Goal: Information Seeking & Learning: Learn about a topic

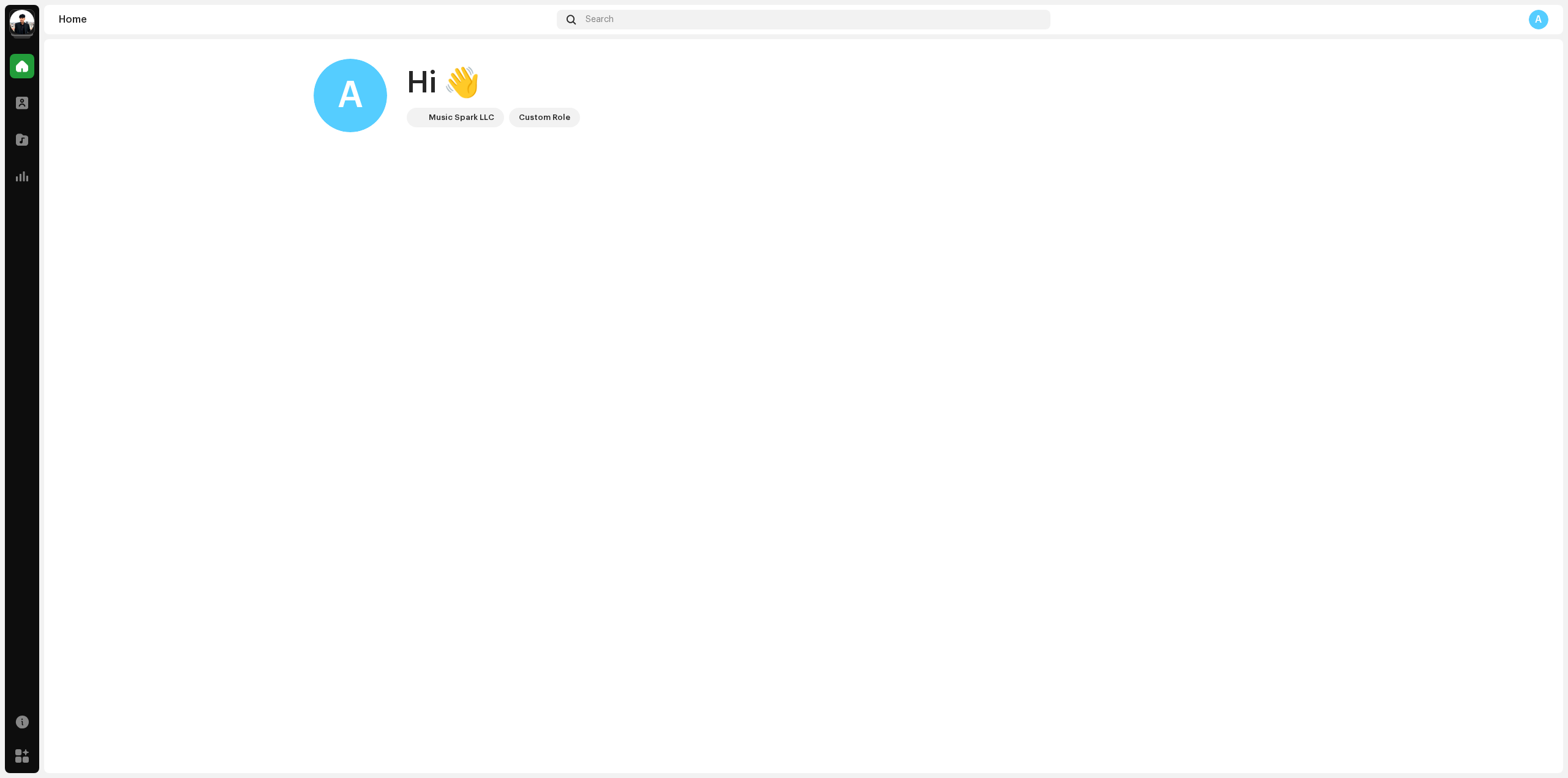
click at [25, 16] on img at bounding box center [22, 22] width 24 height 24
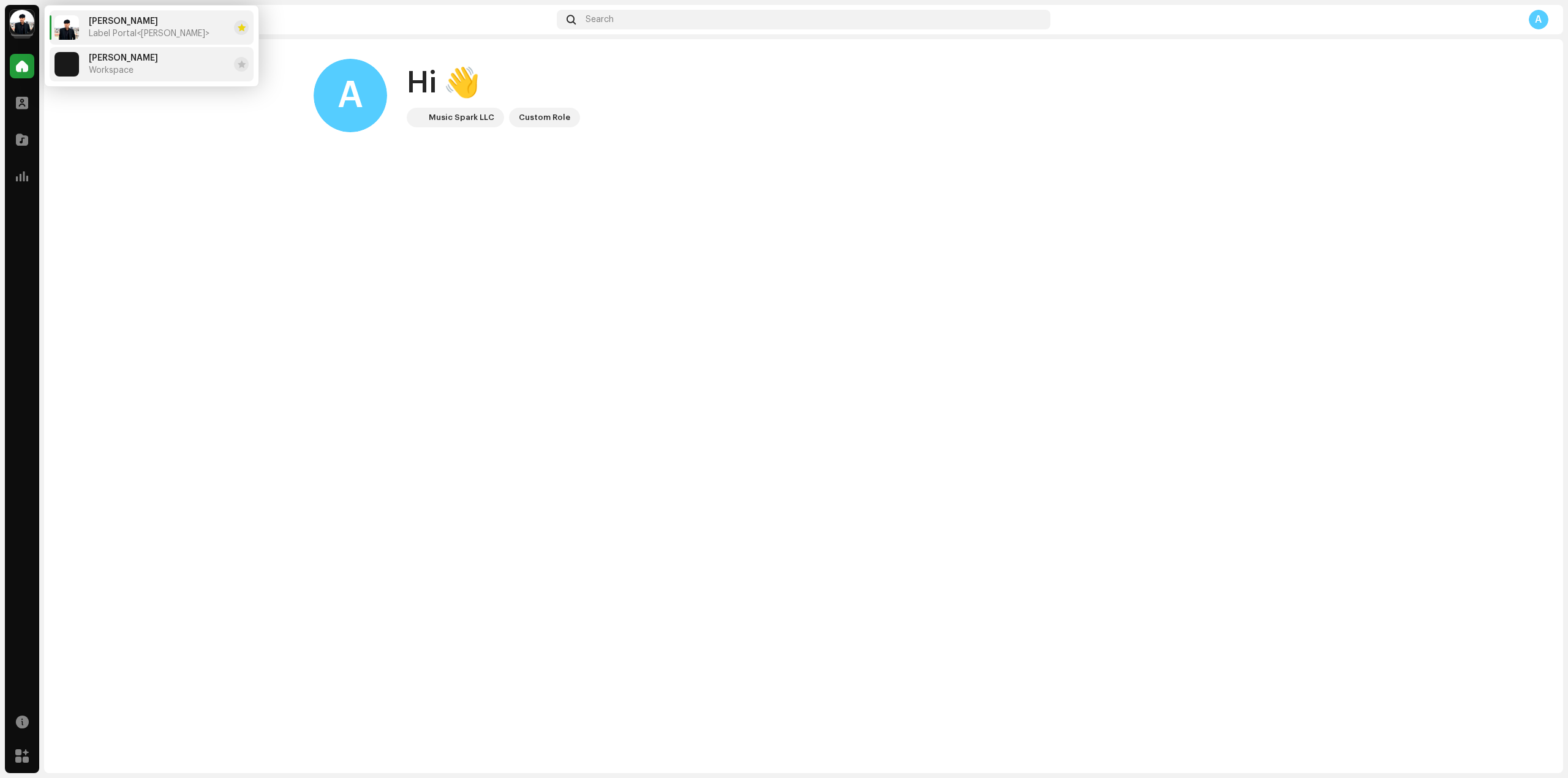
click at [135, 63] on div "Sandip Sardar Workspace" at bounding box center [124, 64] width 69 height 22
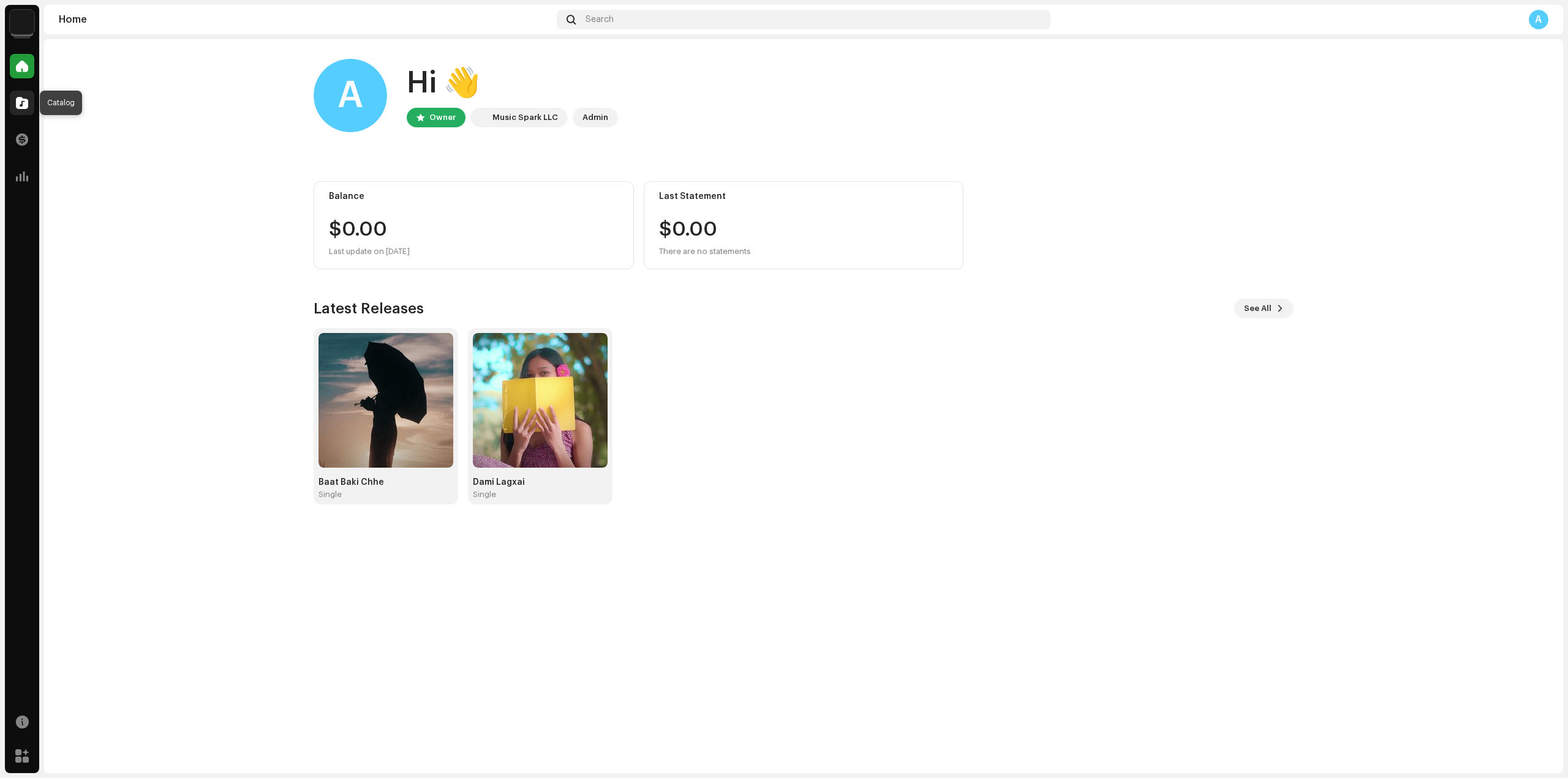
click at [27, 101] on span at bounding box center [22, 103] width 12 height 10
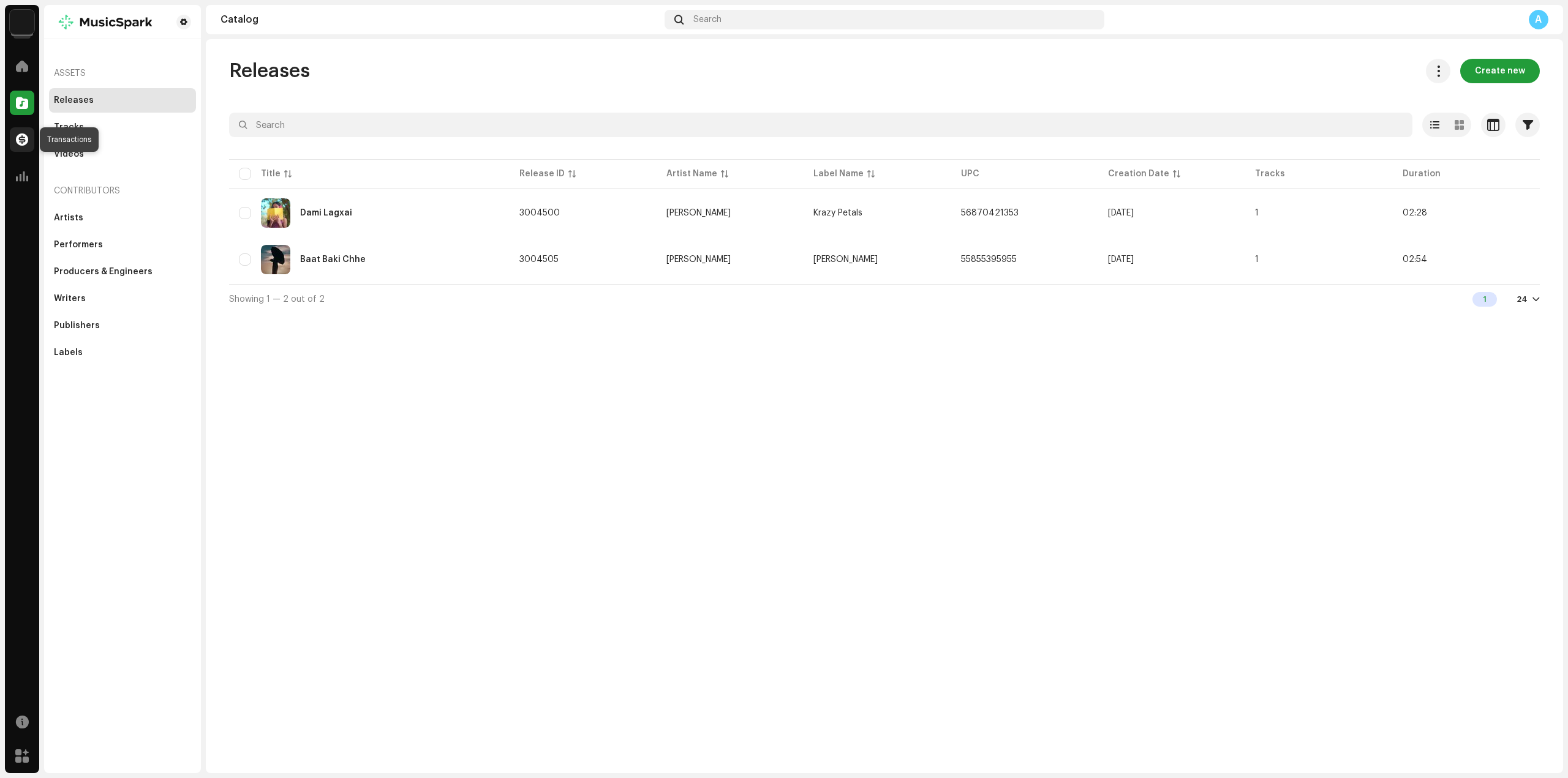
click at [13, 129] on div at bounding box center [22, 140] width 24 height 24
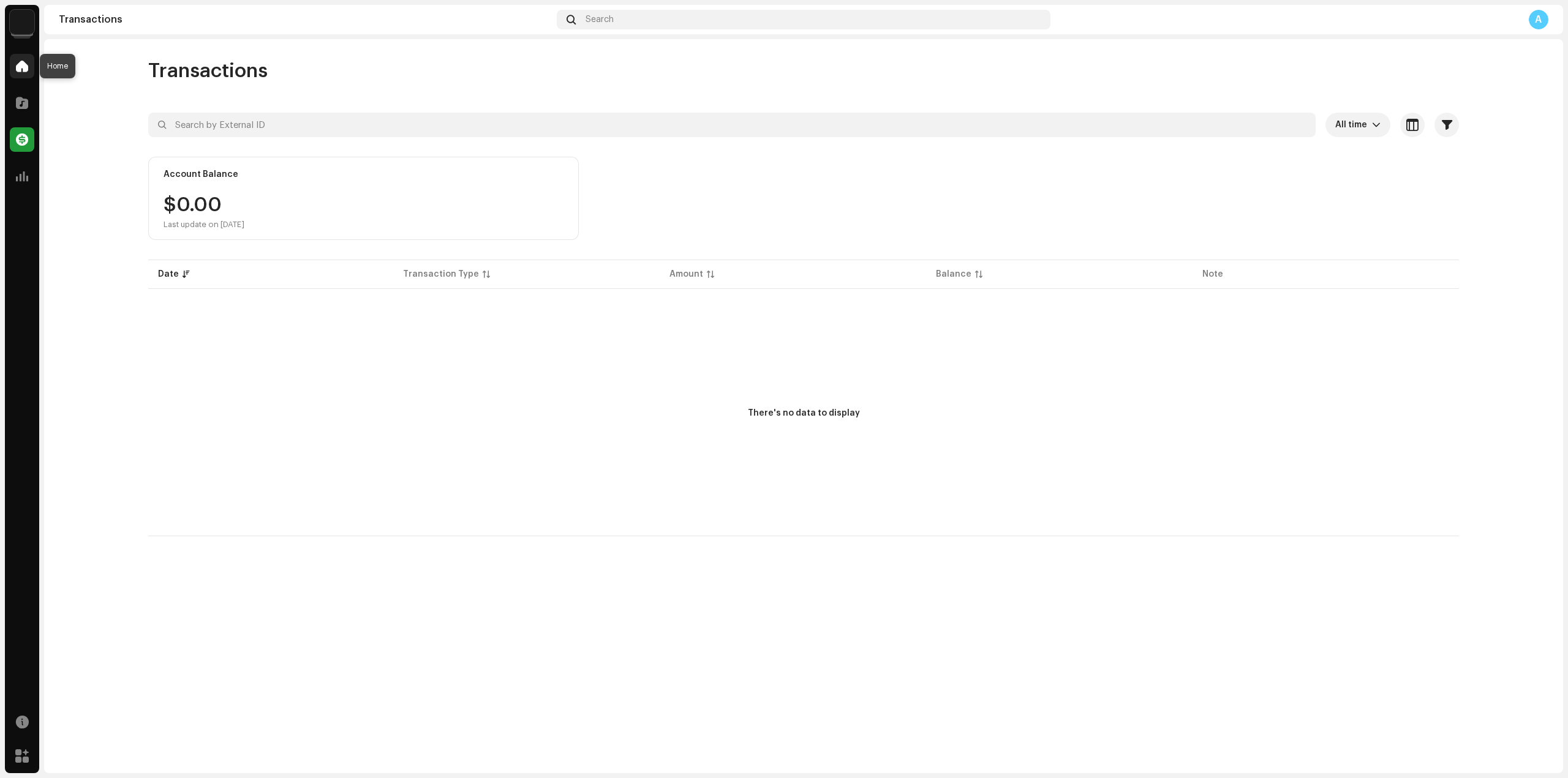
click at [19, 74] on div at bounding box center [22, 66] width 24 height 24
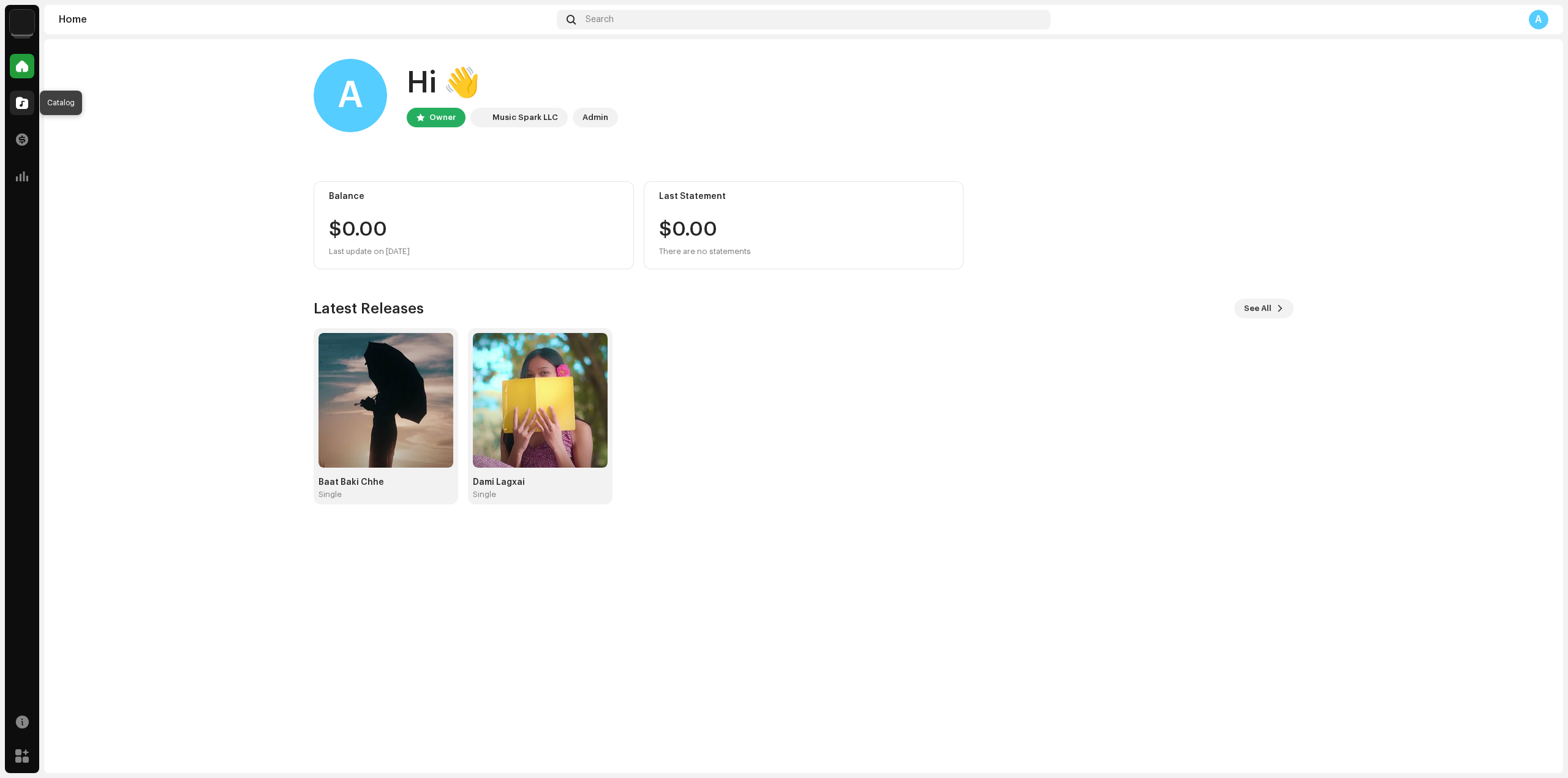
click at [21, 112] on div at bounding box center [22, 103] width 24 height 24
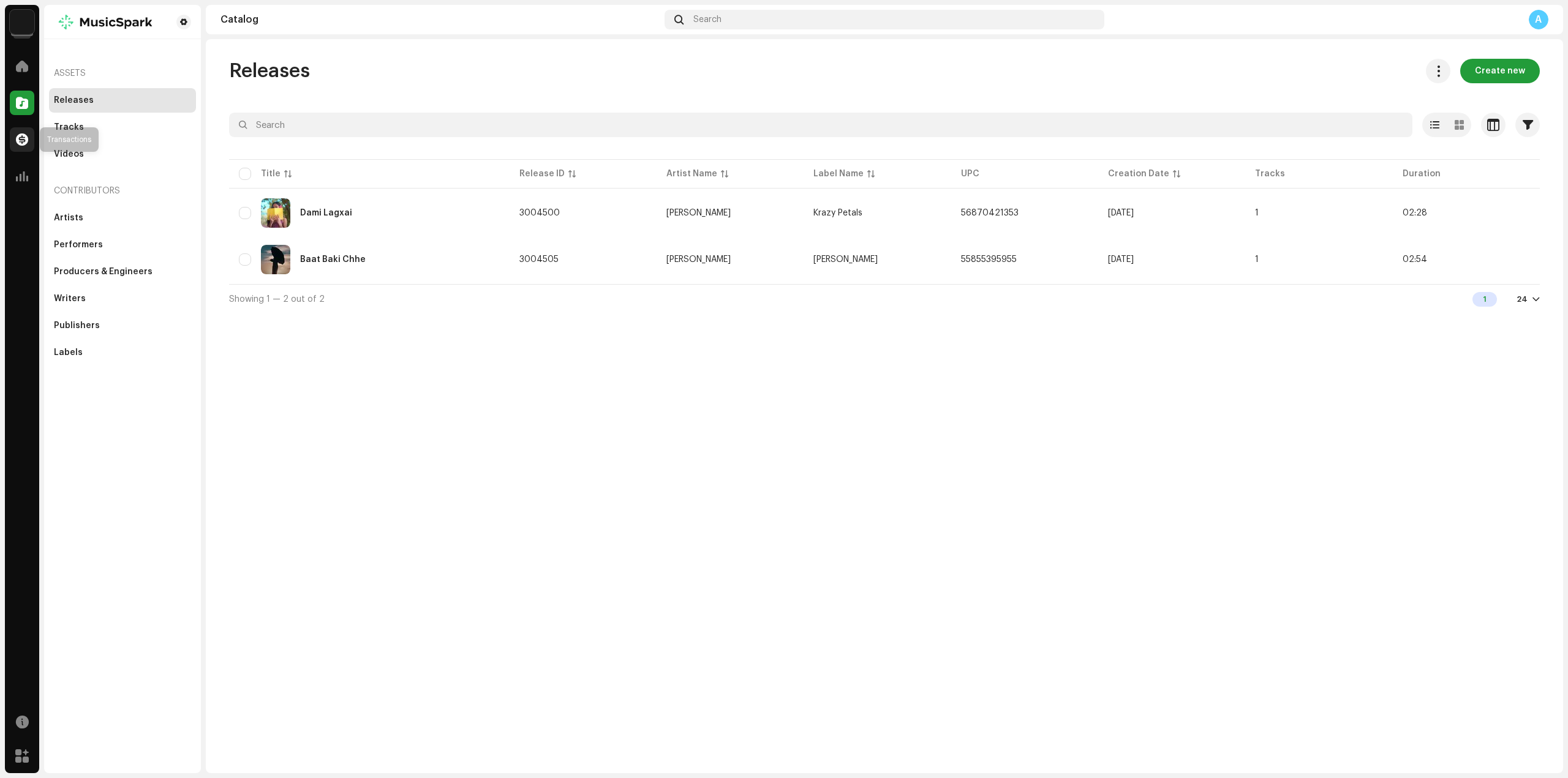
click at [32, 145] on div at bounding box center [22, 140] width 24 height 24
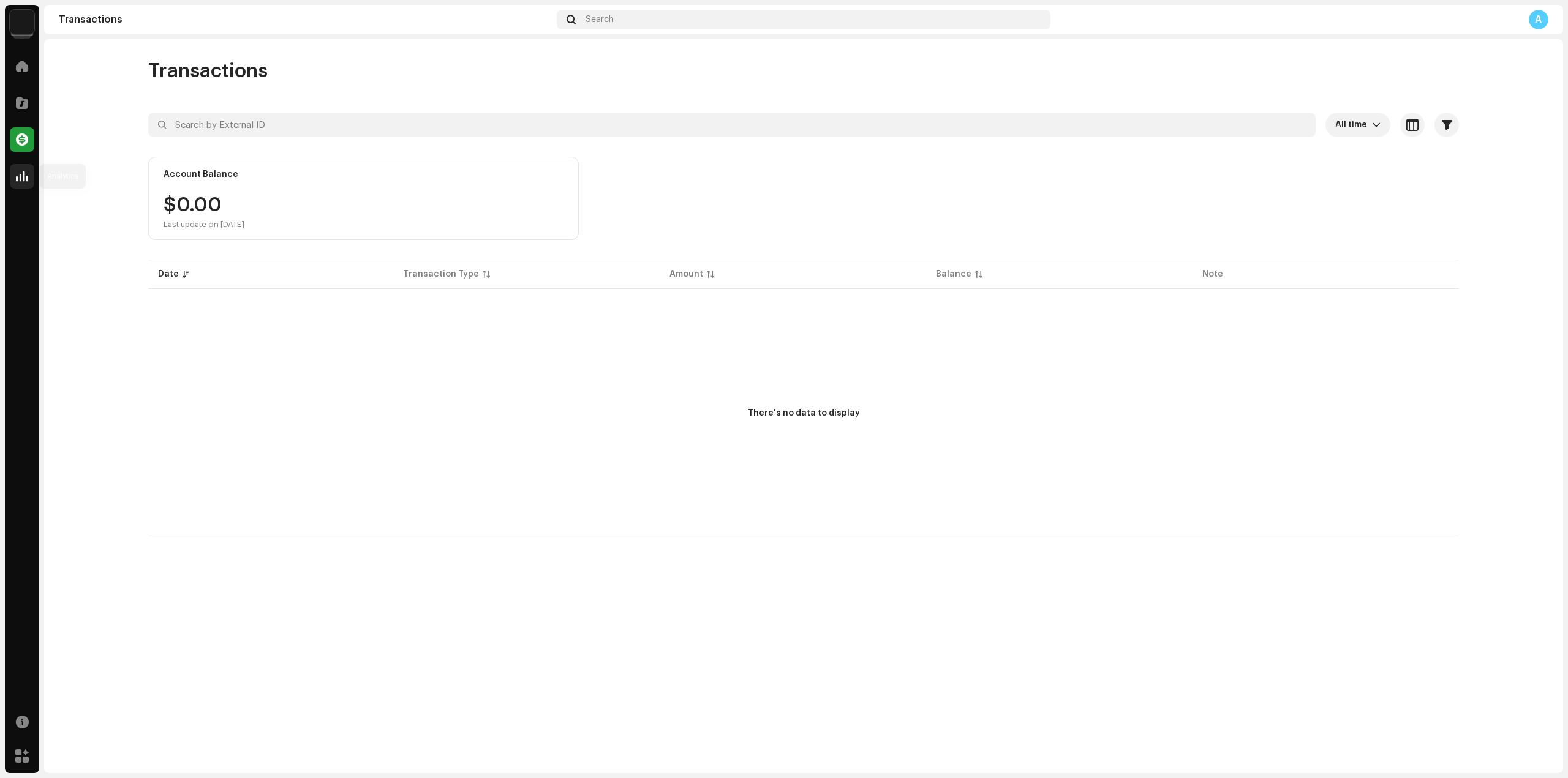
click at [28, 167] on div at bounding box center [22, 176] width 24 height 24
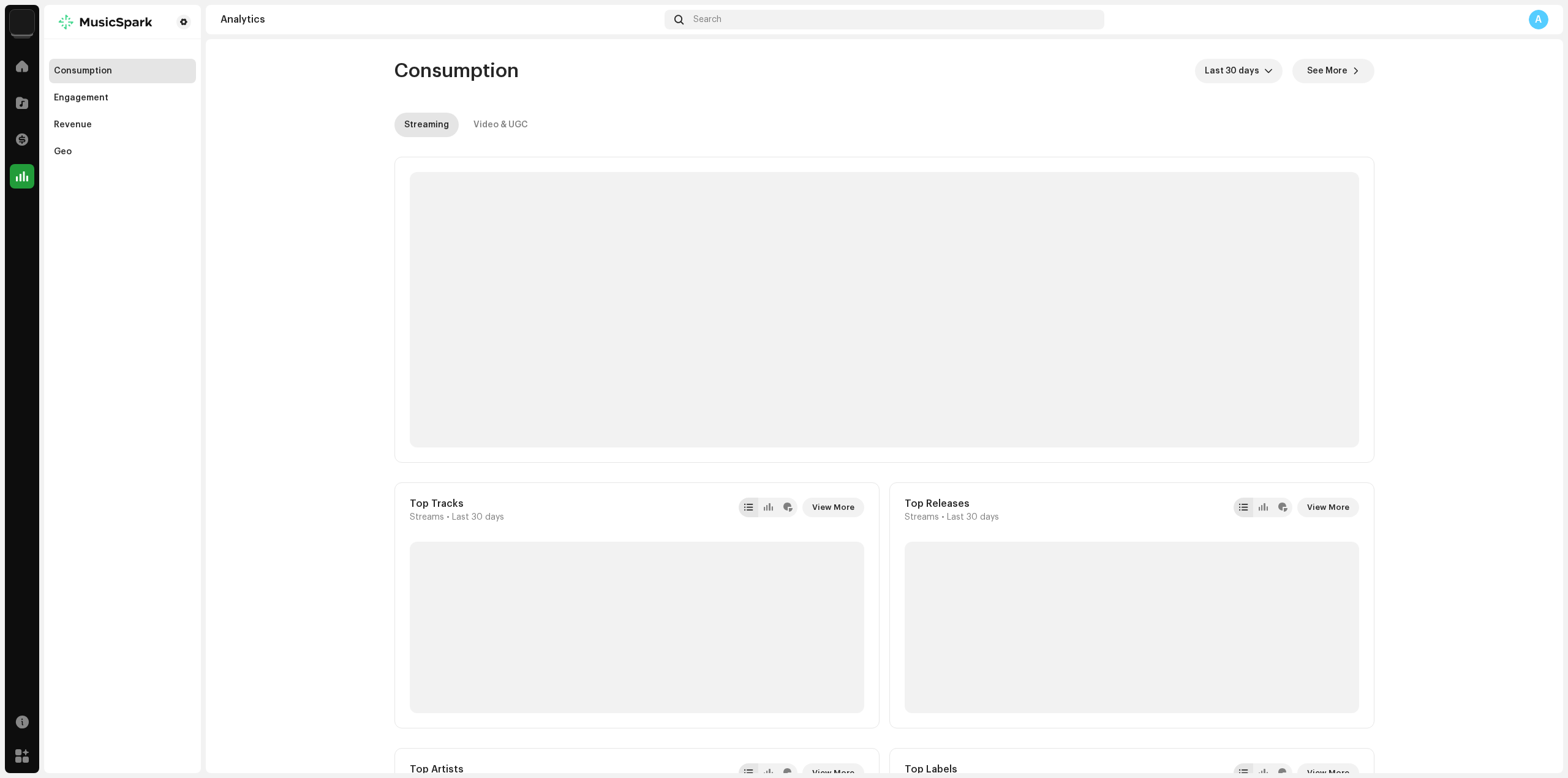
click at [20, 21] on img at bounding box center [22, 22] width 24 height 24
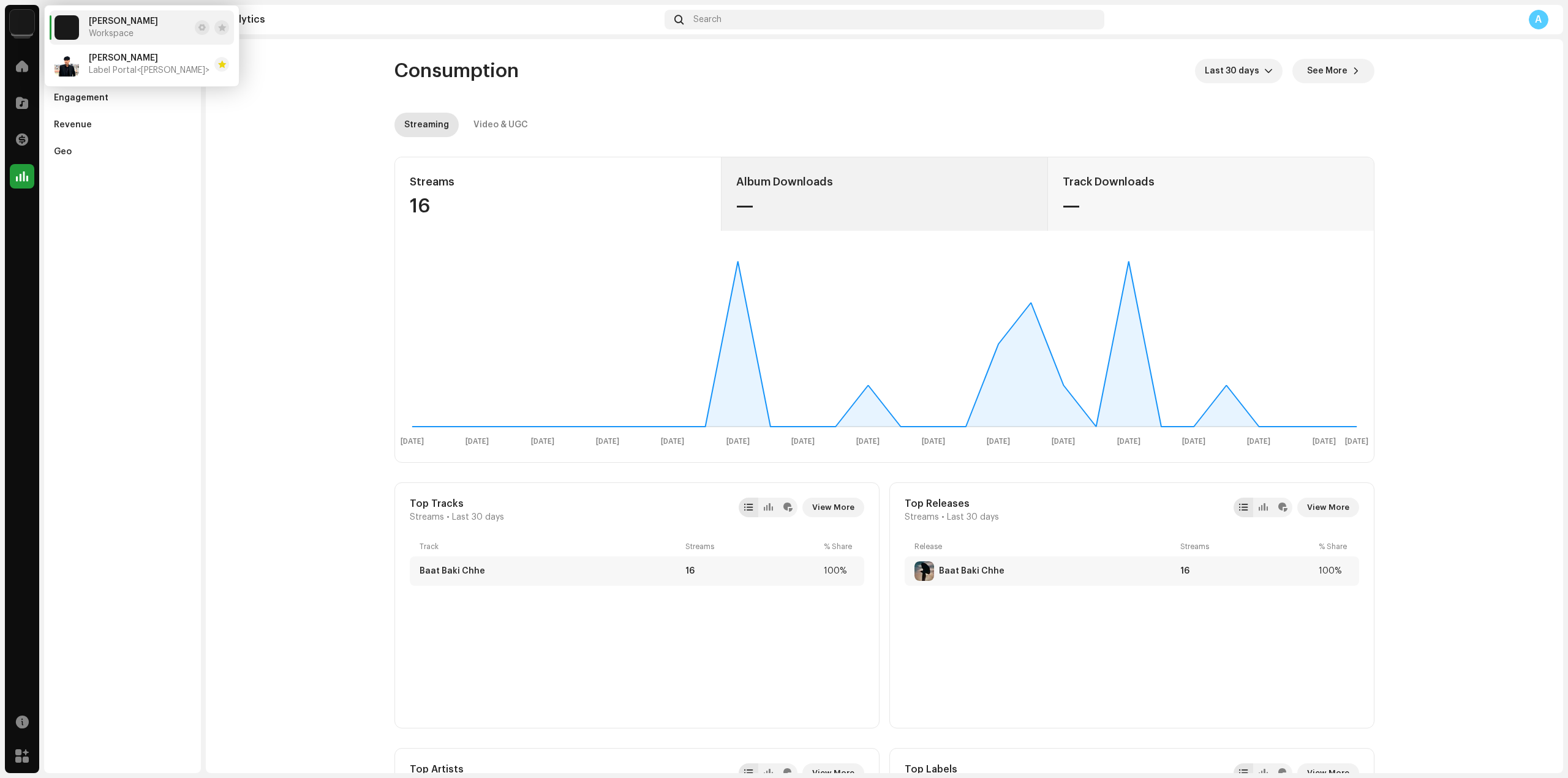
click at [787, 198] on div "—" at bounding box center [885, 206] width 297 height 20
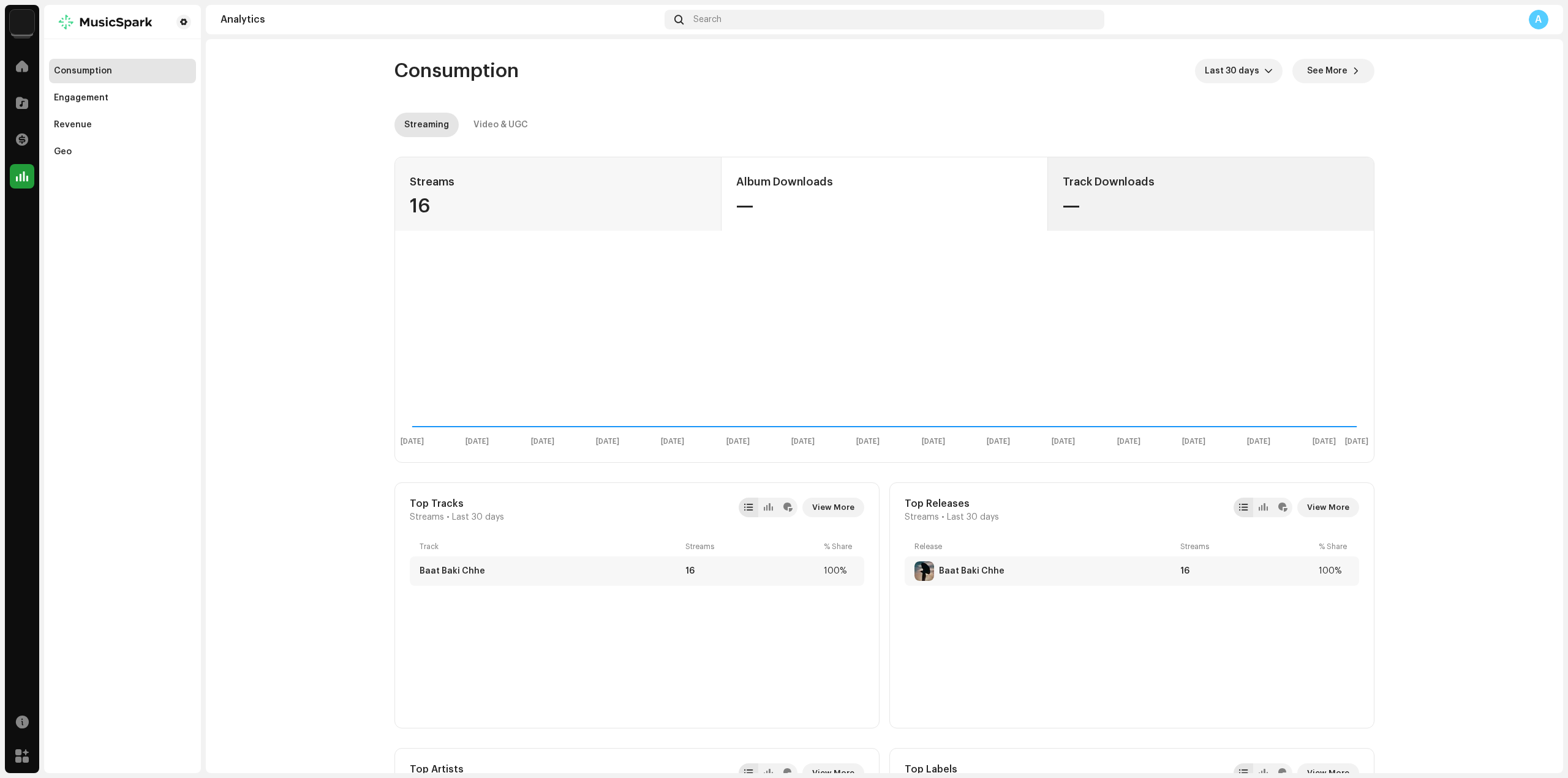
click at [1145, 207] on div "—" at bounding box center [1211, 206] width 296 height 20
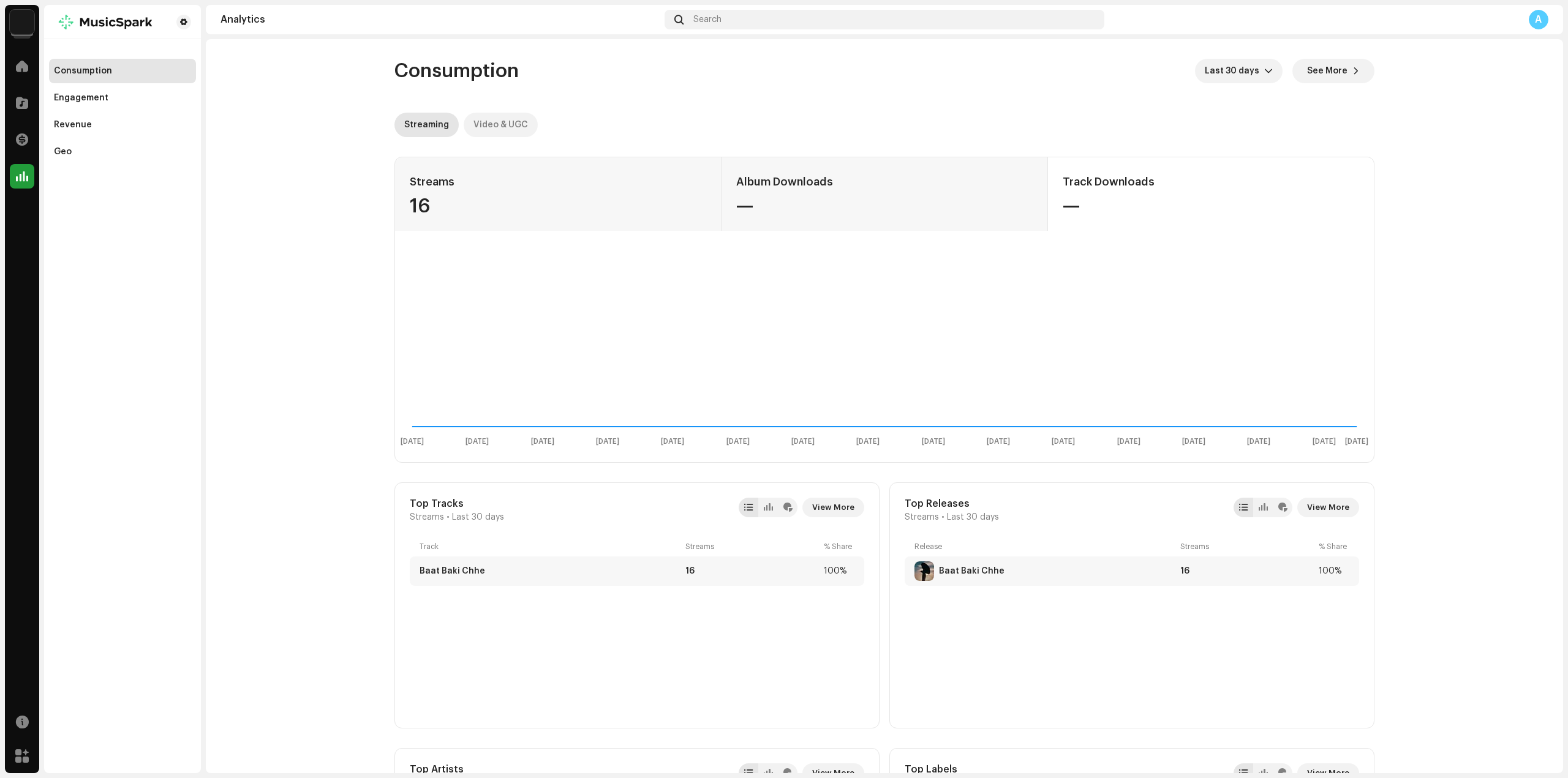
click at [506, 122] on div "Video & UGC" at bounding box center [501, 125] width 54 height 24
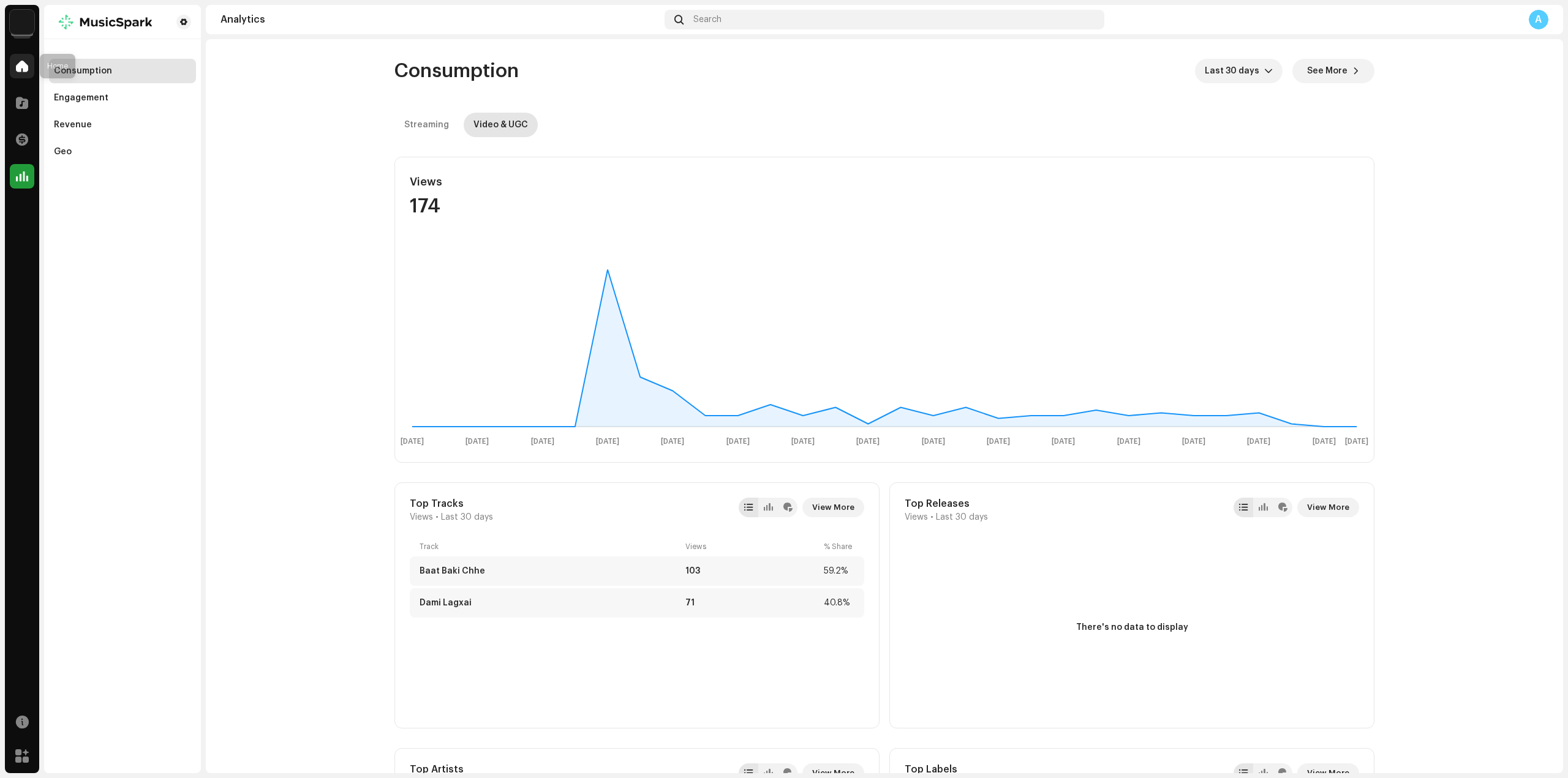
click at [21, 74] on div at bounding box center [22, 66] width 24 height 24
